Goal: Navigation & Orientation: Find specific page/section

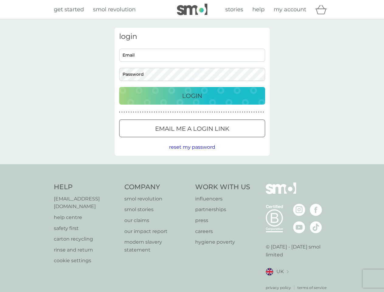
click at [323, 9] on icon "basket" at bounding box center [321, 9] width 12 height 9
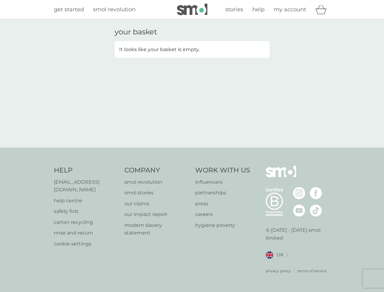
click at [192, 128] on div "your basket It looks like your basket is empty." at bounding box center [192, 83] width 164 height 111
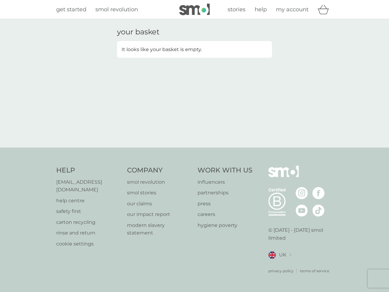
click at [192, 147] on div "your basket It looks like your basket is empty." at bounding box center [194, 83] width 389 height 128
click at [277, 264] on div "privacy policy terms of service" at bounding box center [300, 266] width 65 height 15
